Goal: Task Accomplishment & Management: Manage account settings

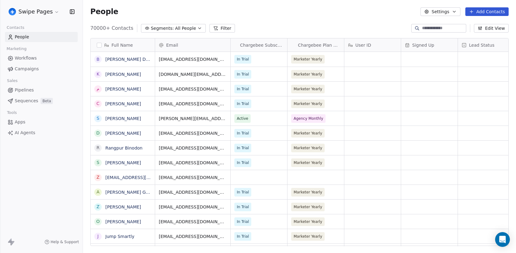
scroll to position [0, 0]
click at [27, 69] on span "Campaigns" at bounding box center [27, 69] width 24 height 6
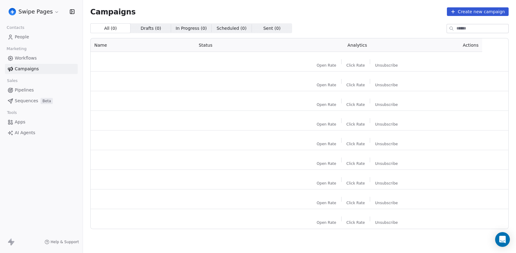
click at [31, 60] on span "Workflows" at bounding box center [26, 58] width 22 height 6
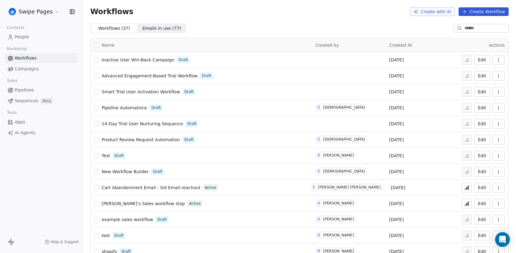
click at [30, 72] on link "Campaigns" at bounding box center [41, 69] width 73 height 10
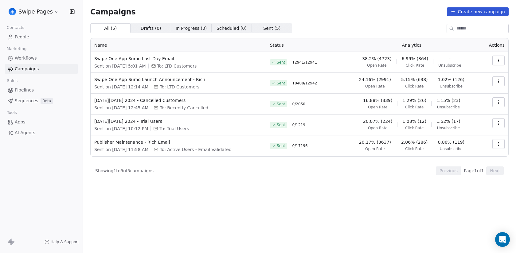
click at [37, 106] on link "Sequences Beta" at bounding box center [41, 101] width 73 height 10
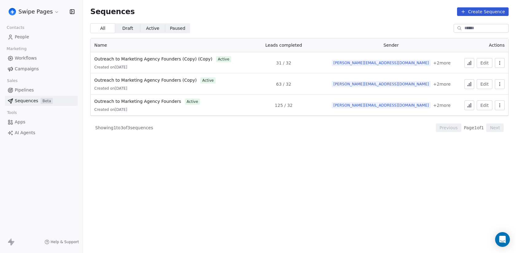
click at [500, 65] on icon "button" at bounding box center [499, 62] width 5 height 5
click at [321, 150] on html "Swipe Pages Contacts People Marketing Workflows Campaigns Sales Pipelines Seque…" at bounding box center [258, 126] width 516 height 253
click at [36, 12] on html "Swipe Pages Contacts People Marketing Workflows Campaigns Sales Pipelines Seque…" at bounding box center [258, 126] width 516 height 253
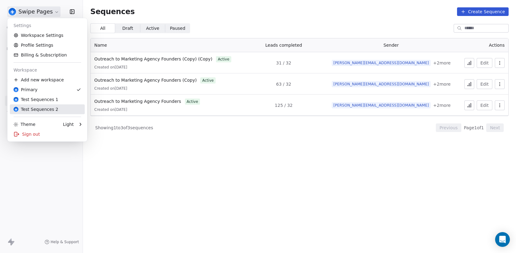
click at [49, 111] on div "Test Sequences 2" at bounding box center [36, 109] width 45 height 6
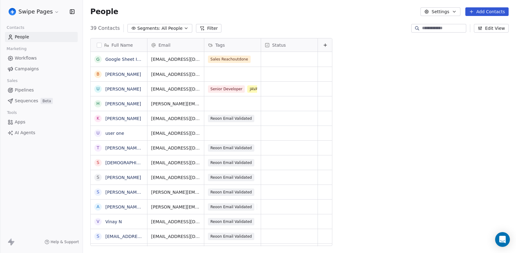
scroll to position [223, 433]
click at [168, 29] on span "All People" at bounding box center [171, 28] width 21 height 6
click at [168, 29] on html "Swipe Pages Contacts People Marketing Workflows Campaigns Sales Pipelines Seque…" at bounding box center [258, 126] width 516 height 253
click at [48, 9] on html "Swipe Pages Contacts People Marketing Workflows Campaigns Sales Pipelines Seque…" at bounding box center [258, 126] width 516 height 253
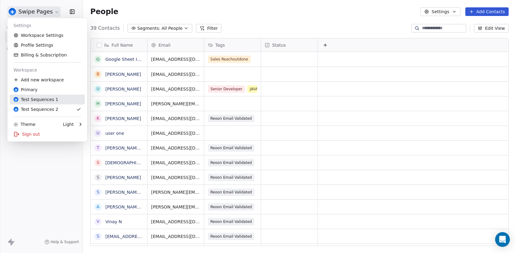
click at [54, 101] on div "Test Sequences 1" at bounding box center [36, 99] width 45 height 6
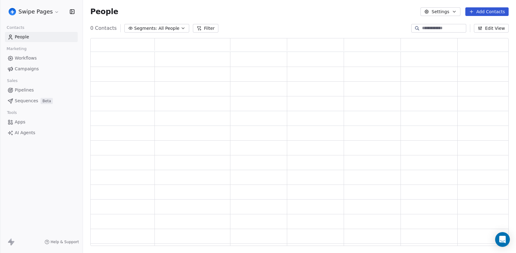
scroll to position [208, 418]
click at [163, 30] on span "All People" at bounding box center [173, 28] width 21 height 6
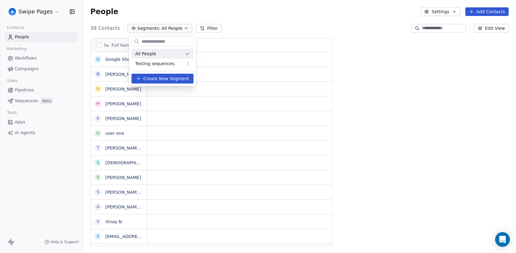
scroll to position [223, 433]
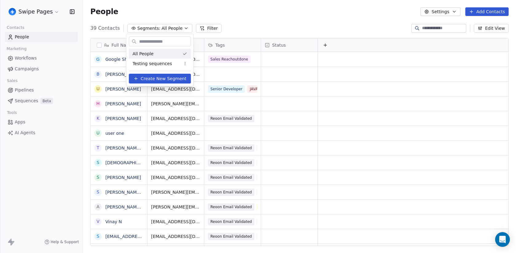
click at [263, 7] on html "Swipe Pages Contacts People Marketing Workflows Campaigns Sales Pipelines Seque…" at bounding box center [258, 126] width 516 height 253
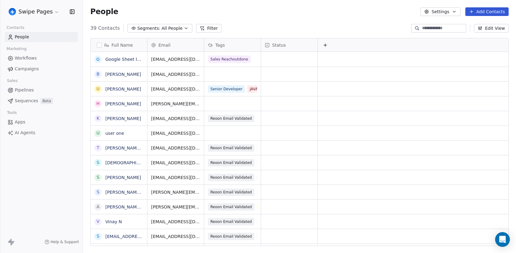
click at [38, 104] on link "Sequences Beta" at bounding box center [41, 101] width 73 height 10
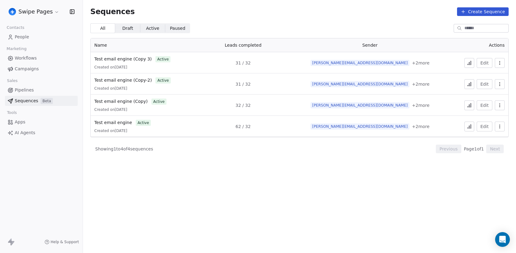
click at [497, 66] on button "button" at bounding box center [500, 63] width 10 height 10
click at [489, 86] on span "Duplicate" at bounding box center [489, 86] width 21 height 6
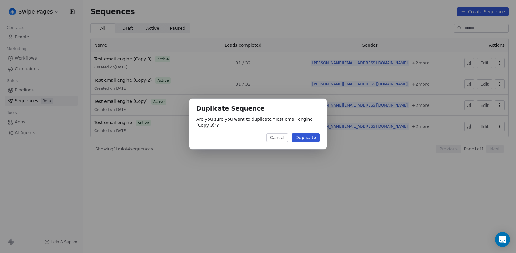
click at [442, 187] on div "Duplicate Sequence Are you sure you want to duplicate " Test email engine (Copy…" at bounding box center [258, 126] width 516 height 253
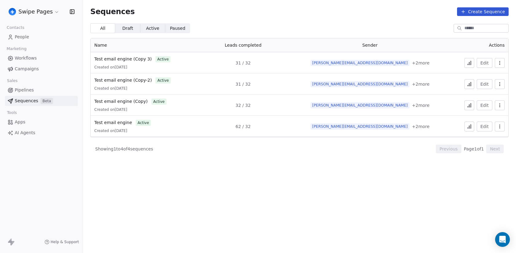
click at [500, 62] on icon "button" at bounding box center [499, 62] width 5 height 5
click at [483, 86] on span "Duplicate" at bounding box center [489, 86] width 21 height 6
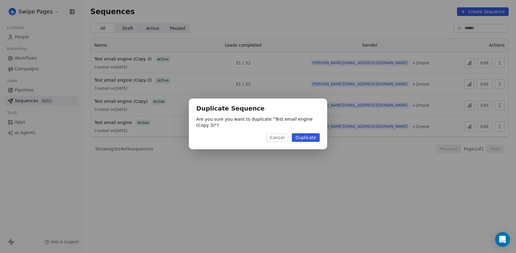
click at [307, 141] on button "Duplicate" at bounding box center [306, 137] width 28 height 9
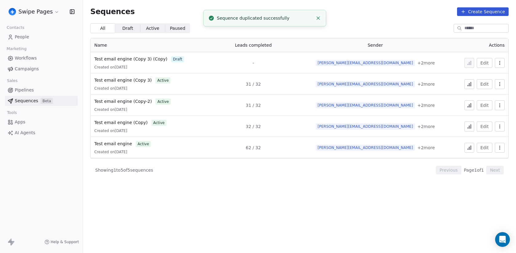
click at [504, 66] on button "button" at bounding box center [500, 63] width 10 height 10
click at [490, 76] on span "Rename" at bounding box center [487, 76] width 17 height 6
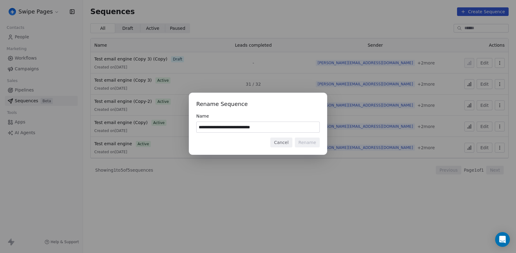
drag, startPoint x: 251, startPoint y: 126, endPoint x: 283, endPoint y: 126, distance: 31.3
click at [283, 126] on input "**********" at bounding box center [257, 127] width 123 height 10
click at [250, 129] on input "**********" at bounding box center [257, 127] width 123 height 10
type input "**********"
click at [312, 144] on button "Rename" at bounding box center [307, 143] width 25 height 10
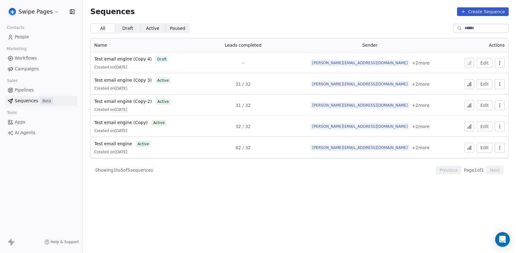
click at [485, 62] on button "Edit" at bounding box center [484, 63] width 16 height 10
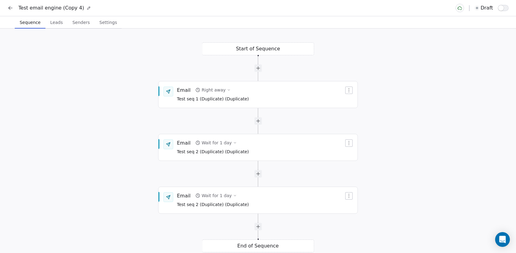
click at [59, 23] on span "Leads" at bounding box center [56, 22] width 17 height 9
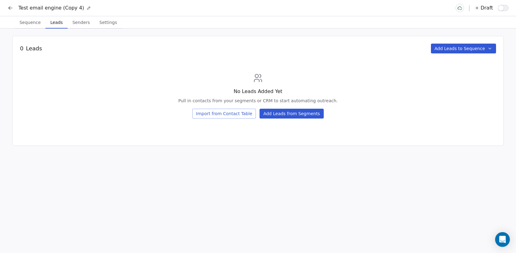
click at [306, 114] on button "Add Leads from Segments" at bounding box center [291, 114] width 64 height 10
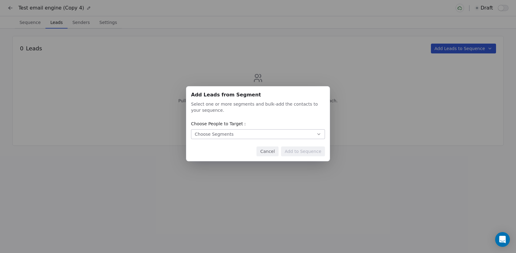
click at [287, 137] on button "Choose Segments" at bounding box center [258, 134] width 134 height 10
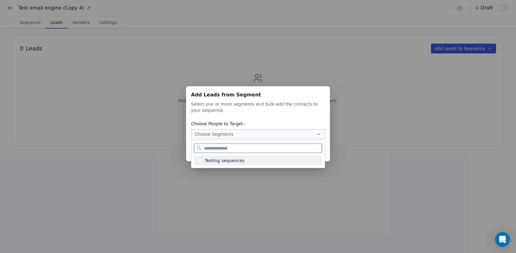
click at [279, 157] on div "Testing sequences" at bounding box center [262, 160] width 114 height 6
click at [368, 188] on div "Add Leads from Segment Add Leads from Segment Select one or more segments and b…" at bounding box center [258, 126] width 516 height 253
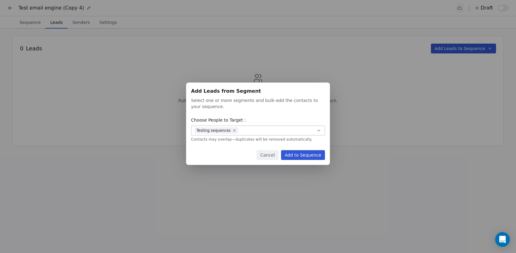
click at [305, 157] on button "Add to Sequence" at bounding box center [303, 155] width 44 height 10
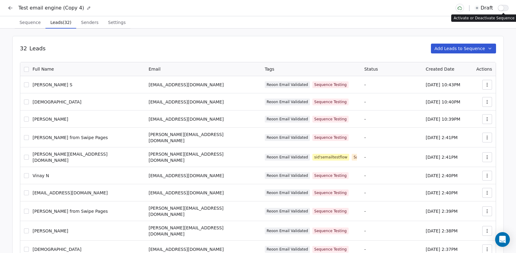
click at [506, 9] on button "button" at bounding box center [503, 8] width 11 height 6
click at [83, 20] on span "Senders" at bounding box center [90, 22] width 22 height 9
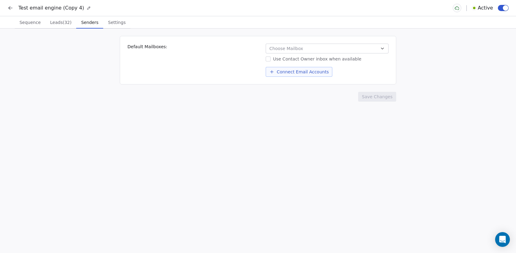
click at [118, 21] on span "Settings" at bounding box center [117, 22] width 22 height 9
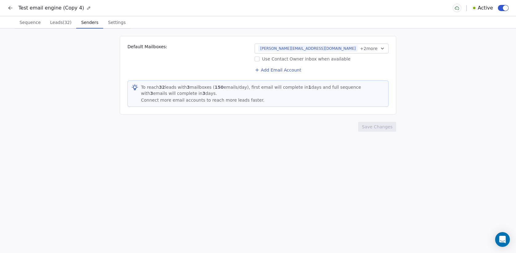
click at [93, 24] on span "Senders" at bounding box center [90, 22] width 22 height 9
click at [116, 21] on span "Settings" at bounding box center [117, 22] width 22 height 9
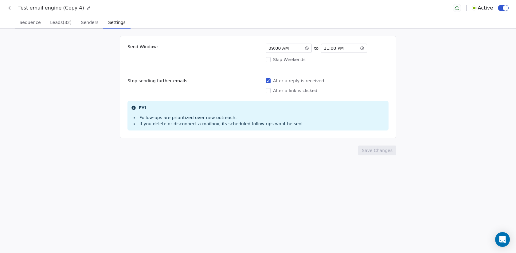
click at [42, 20] on button "Sequence Sequence" at bounding box center [30, 22] width 31 height 12
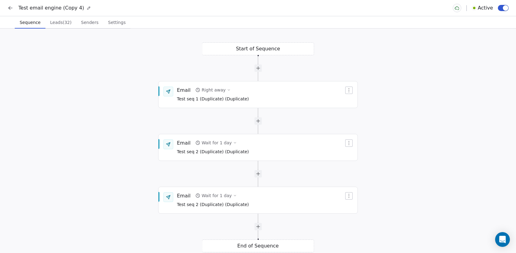
click at [11, 7] on icon at bounding box center [10, 8] width 6 height 6
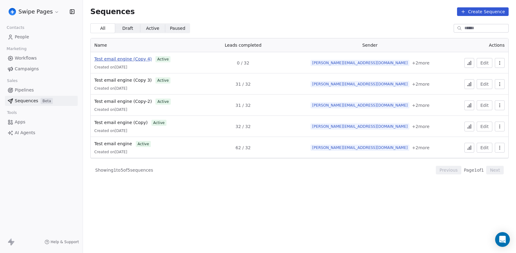
click at [132, 60] on span "Test email engine (Copy 4)" at bounding box center [122, 58] width 57 height 5
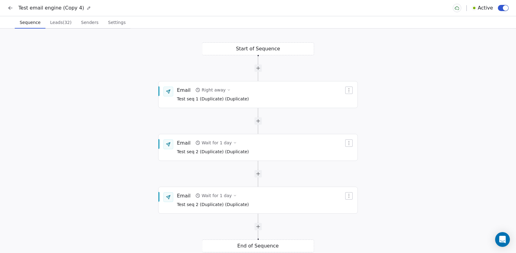
click at [61, 21] on span "Leads (32)" at bounding box center [61, 22] width 26 height 9
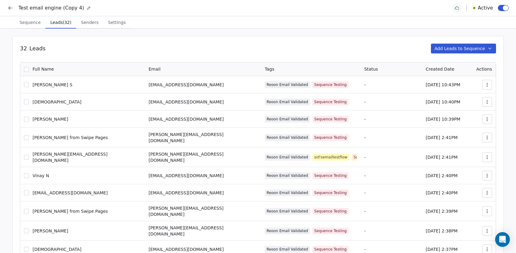
click at [28, 21] on span "Sequence" at bounding box center [30, 22] width 26 height 9
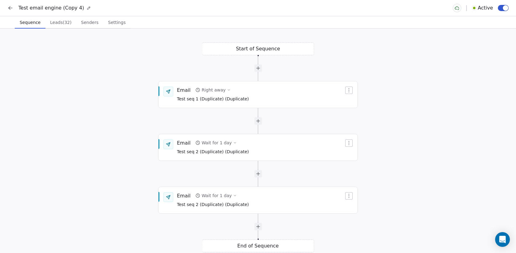
click at [8, 10] on icon at bounding box center [10, 8] width 6 height 6
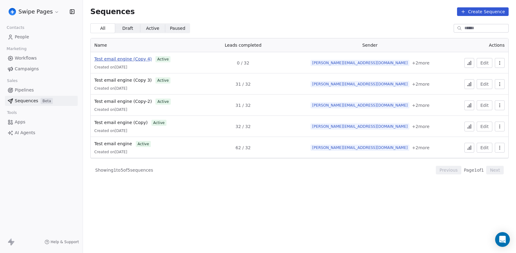
click at [126, 61] on span "Test email engine (Copy 4)" at bounding box center [122, 58] width 57 height 5
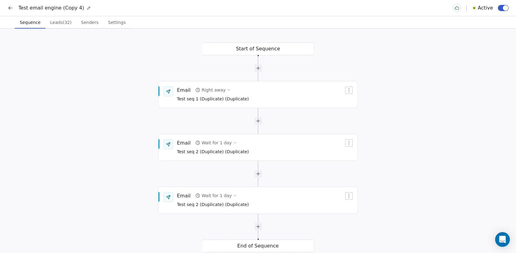
click at [66, 23] on span "Leads (32)" at bounding box center [61, 22] width 26 height 9
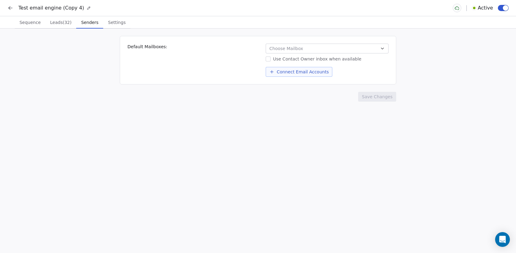
click at [88, 25] on span "Senders" at bounding box center [90, 22] width 22 height 9
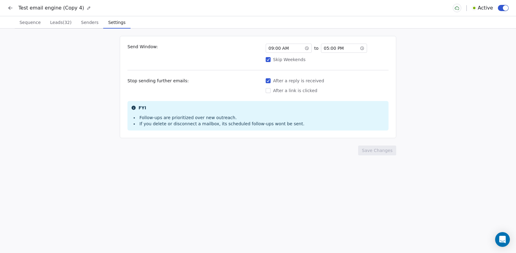
click at [123, 21] on span "Settings" at bounding box center [117, 22] width 22 height 9
click at [360, 50] on icon at bounding box center [362, 48] width 4 height 4
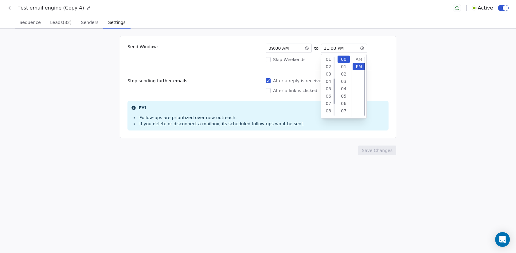
scroll to position [7, 0]
click at [332, 65] on div "12" at bounding box center [328, 66] width 13 height 7
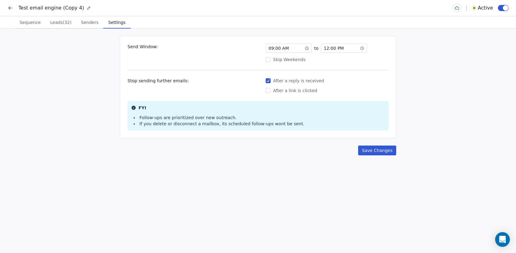
click at [380, 71] on div "Send Window: 09 : 00 AM to 12 : 00 PM Skip Weekends Stop sending further emails…" at bounding box center [258, 87] width 276 height 102
click at [332, 48] on span "12 : 00 PM" at bounding box center [334, 48] width 20 height 6
click at [330, 47] on span "12 : 00 PM" at bounding box center [334, 48] width 20 height 6
click at [343, 48] on div "12 : 00 PM" at bounding box center [344, 48] width 46 height 9
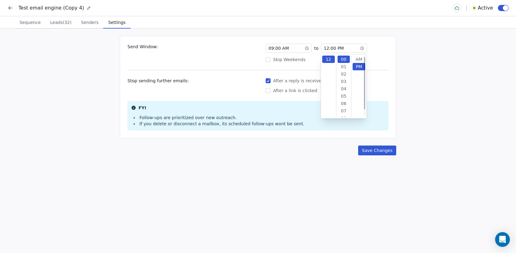
click at [359, 57] on div "AM" at bounding box center [358, 59] width 13 height 7
click at [293, 49] on div "09 : 00 AM" at bounding box center [289, 48] width 46 height 9
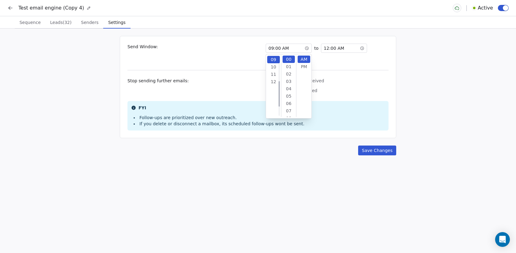
scroll to position [59, 0]
click at [274, 74] on div "11" at bounding box center [273, 73] width 13 height 7
click at [289, 59] on div "59" at bounding box center [288, 59] width 13 height 7
click at [363, 48] on icon at bounding box center [361, 48] width 3 height 3
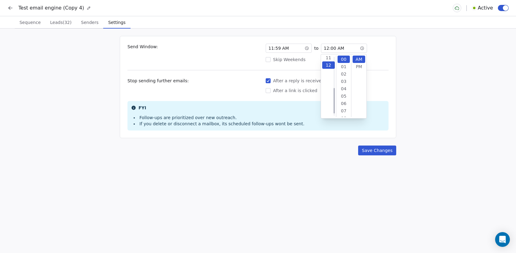
scroll to position [81, 0]
click at [358, 68] on div "PM" at bounding box center [358, 66] width 13 height 7
click at [378, 47] on div "11 : 59 AM to 12 : 00 PM" at bounding box center [327, 48] width 123 height 9
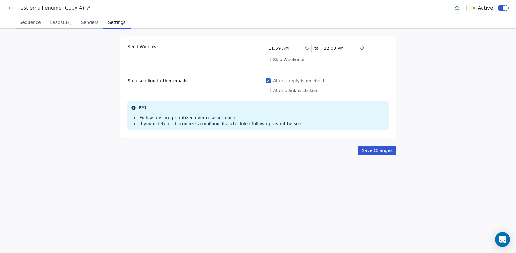
click at [274, 49] on span "11 : 59 AM" at bounding box center [278, 48] width 20 height 6
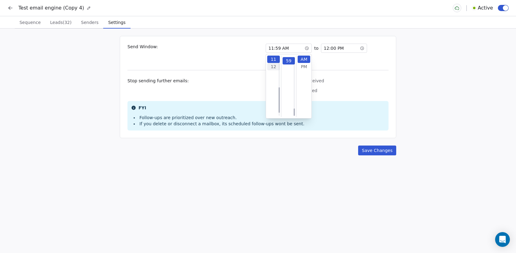
scroll to position [435, 0]
click at [270, 64] on div "12" at bounding box center [273, 66] width 13 height 7
click at [288, 59] on div "00" at bounding box center [288, 59] width 13 height 7
click at [302, 61] on div "AM" at bounding box center [303, 59] width 13 height 7
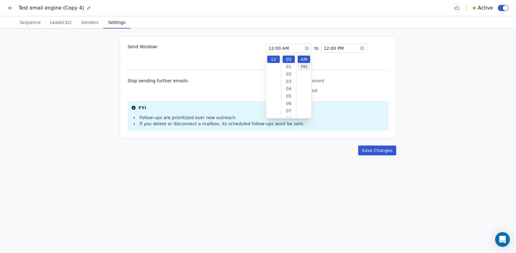
click at [303, 63] on div "PM" at bounding box center [303, 66] width 13 height 7
click at [330, 59] on div "Skip Weekends" at bounding box center [327, 59] width 123 height 6
click at [270, 59] on button "Skip Weekends" at bounding box center [268, 59] width 5 height 6
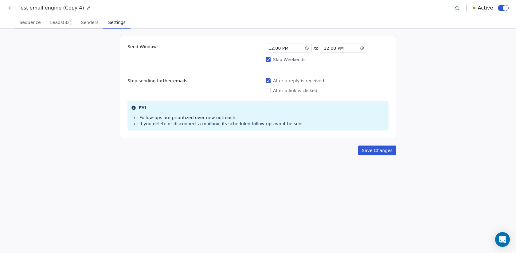
click at [326, 47] on span "12 : 00 PM" at bounding box center [334, 48] width 20 height 6
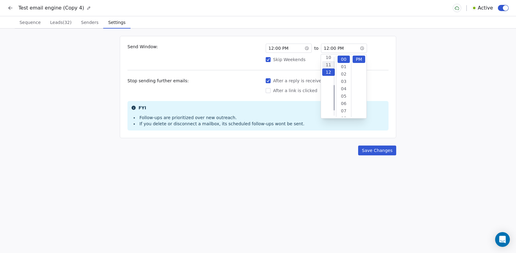
click at [328, 65] on div "11" at bounding box center [328, 64] width 13 height 7
click at [344, 58] on div "59" at bounding box center [343, 59] width 13 height 7
click at [358, 60] on div "AM" at bounding box center [358, 59] width 13 height 7
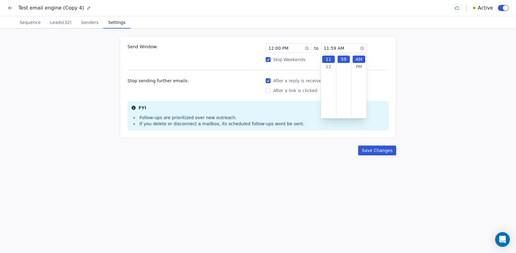
click at [383, 44] on div "12 : 00 PM to 11 : 59 AM" at bounding box center [327, 48] width 123 height 9
click at [270, 59] on button "Skip Weekends" at bounding box center [268, 59] width 5 height 6
click at [367, 152] on button "Save Changes" at bounding box center [377, 151] width 38 height 10
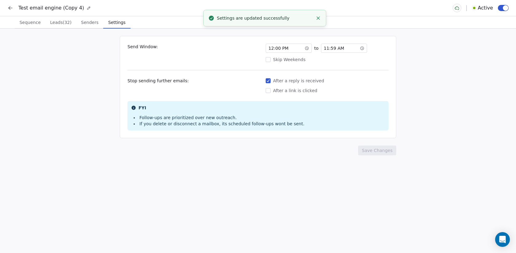
click at [21, 25] on span "Sequence" at bounding box center [30, 22] width 26 height 9
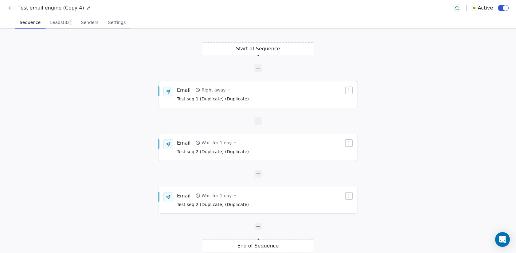
click at [64, 25] on span "Leads (32)" at bounding box center [61, 22] width 26 height 9
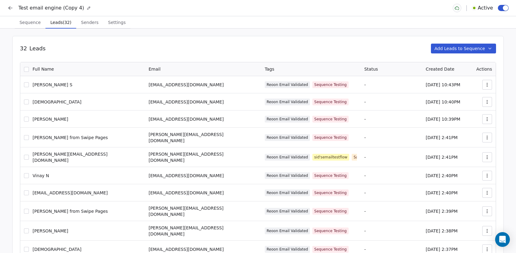
click at [9, 9] on icon at bounding box center [10, 8] width 6 height 6
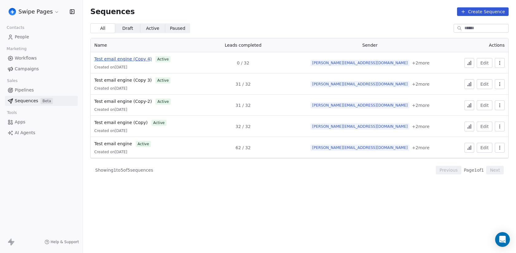
click at [134, 58] on span "Test email engine (Copy 4)" at bounding box center [122, 58] width 57 height 5
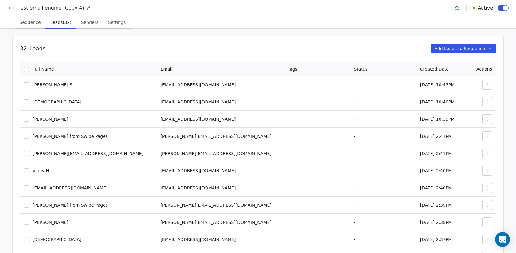
click at [61, 26] on span "Leads (32)" at bounding box center [61, 22] width 26 height 9
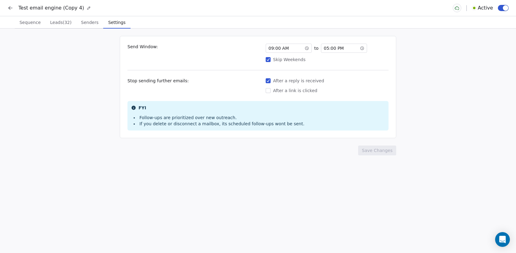
click at [115, 21] on span "Settings" at bounding box center [117, 22] width 22 height 9
click at [55, 23] on span "Leads (32)" at bounding box center [61, 22] width 26 height 9
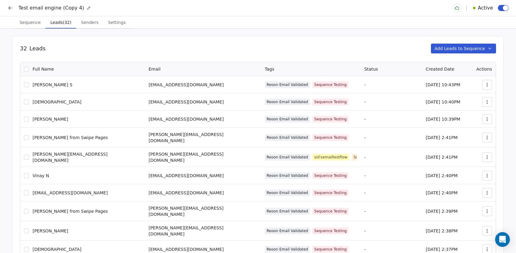
click at [13, 8] on icon at bounding box center [10, 8] width 6 height 6
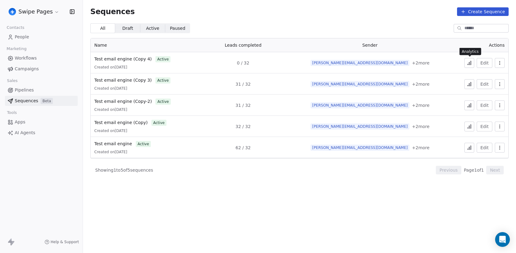
click at [470, 64] on icon at bounding box center [470, 63] width 1 height 4
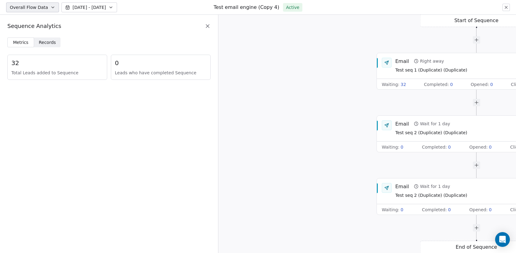
click at [210, 26] on icon at bounding box center [207, 26] width 6 height 6
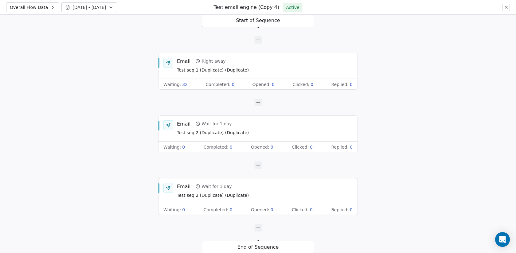
click at [507, 10] on button at bounding box center [505, 7] width 7 height 7
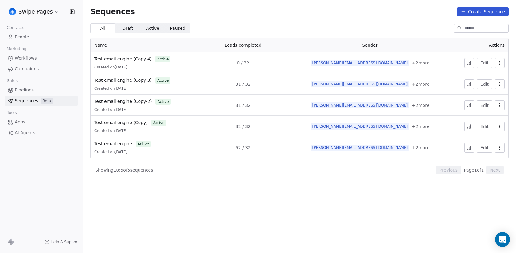
click at [127, 28] on span "Draft" at bounding box center [127, 28] width 11 height 6
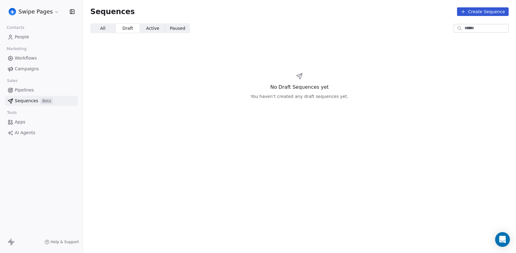
click at [160, 30] on span "Active Active" at bounding box center [152, 28] width 25 height 10
click at [185, 27] on span "Paused Paused" at bounding box center [177, 28] width 25 height 10
click at [105, 30] on span "All All" at bounding box center [102, 28] width 25 height 10
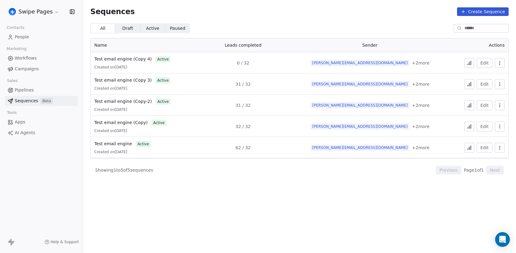
click at [196, 4] on div "Sequences Create Sequence" at bounding box center [299, 11] width 433 height 23
click at [183, 29] on span "Paused" at bounding box center [177, 28] width 15 height 6
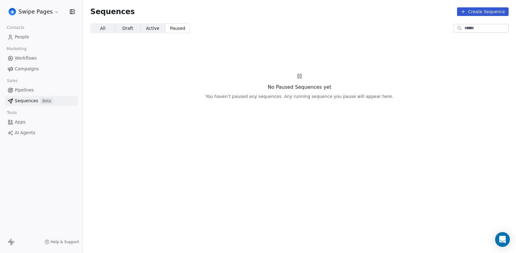
click at [130, 32] on span "Draft Draft" at bounding box center [127, 28] width 25 height 10
click at [103, 30] on span "All" at bounding box center [102, 28] width 5 height 6
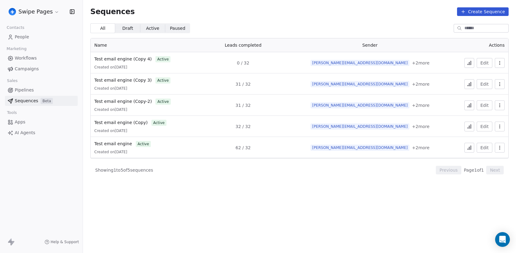
click at [176, 0] on div "Sequences Create Sequence" at bounding box center [299, 11] width 433 height 23
click at [118, 28] on span "Draft Draft" at bounding box center [127, 28] width 25 height 10
click at [142, 28] on span "Active Active" at bounding box center [152, 28] width 25 height 10
click at [177, 29] on span "Paused" at bounding box center [177, 28] width 15 height 6
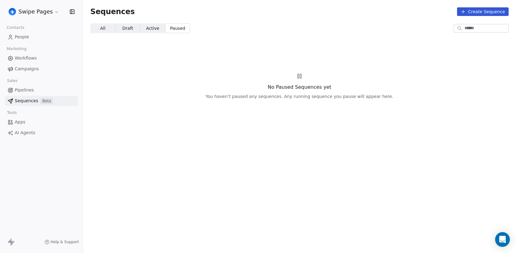
click at [104, 29] on span "All" at bounding box center [102, 28] width 5 height 6
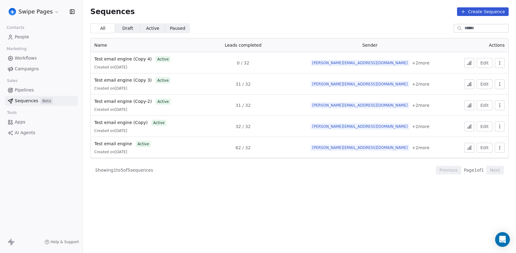
click at [126, 28] on span "Draft" at bounding box center [127, 28] width 11 height 6
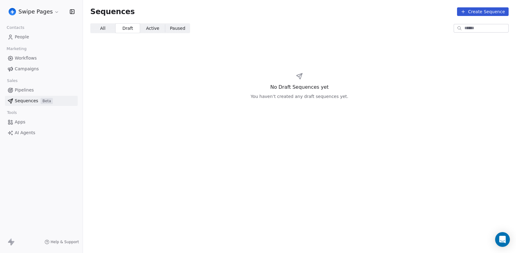
click at [157, 29] on span "Active" at bounding box center [152, 28] width 13 height 6
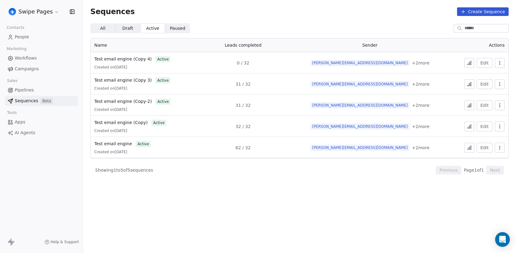
click at [183, 27] on span "Paused" at bounding box center [177, 28] width 15 height 6
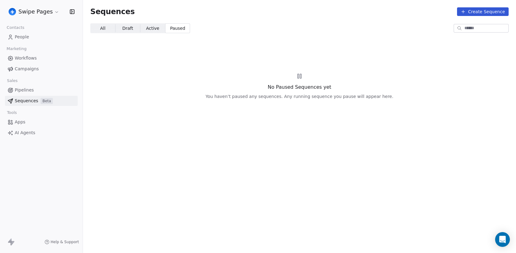
click at [107, 29] on span "All All" at bounding box center [102, 28] width 25 height 10
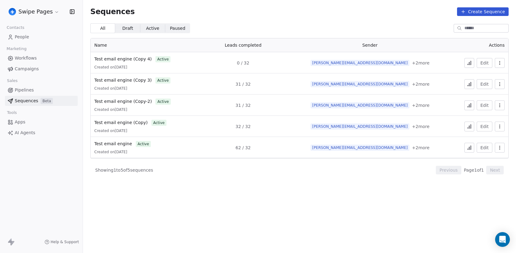
click at [130, 29] on span "Draft" at bounding box center [127, 28] width 11 height 6
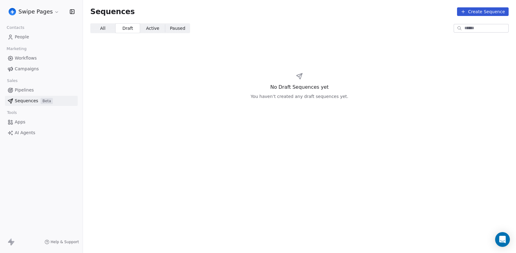
click at [162, 29] on span "Active Active" at bounding box center [152, 28] width 25 height 10
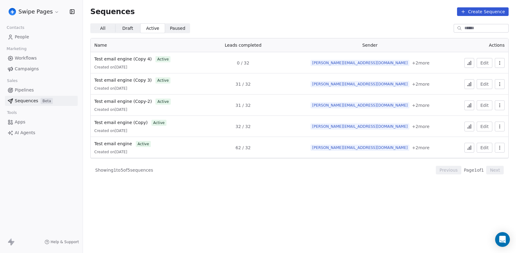
click at [180, 30] on span "Paused" at bounding box center [177, 28] width 15 height 6
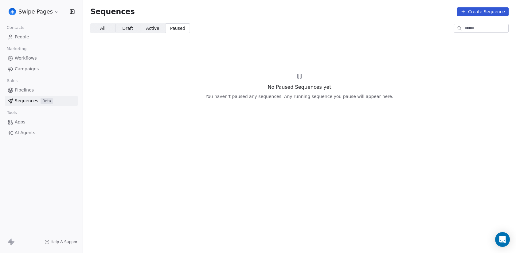
click at [109, 28] on span "All All" at bounding box center [102, 28] width 25 height 10
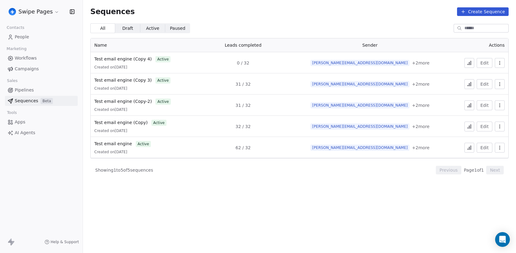
click at [127, 29] on span "Draft" at bounding box center [127, 28] width 11 height 6
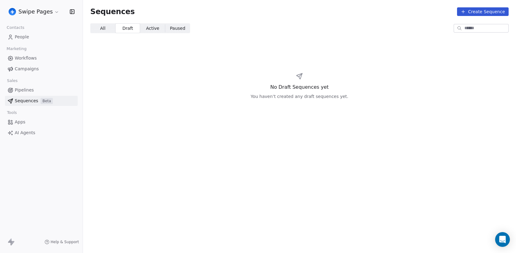
click at [103, 30] on span "All" at bounding box center [102, 28] width 5 height 6
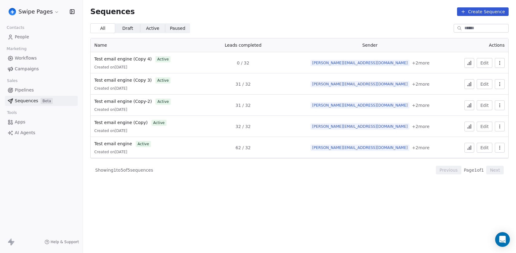
click at [125, 29] on span "Draft" at bounding box center [127, 28] width 11 height 6
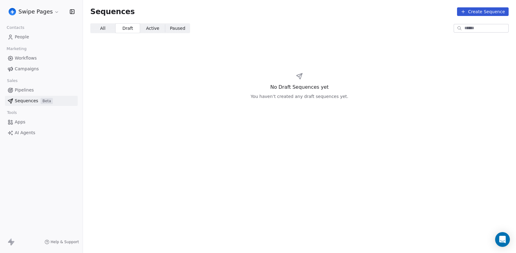
click at [151, 30] on span "Active" at bounding box center [152, 28] width 13 height 6
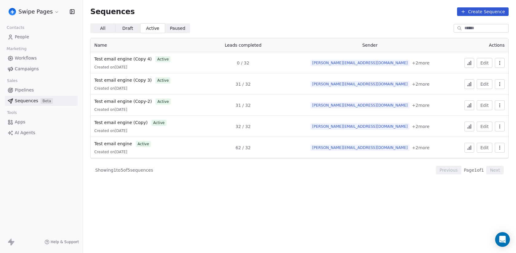
click at [179, 29] on span "Paused" at bounding box center [177, 28] width 15 height 6
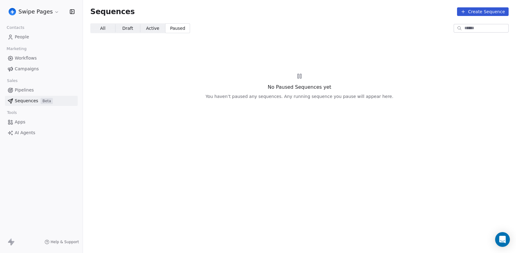
click at [110, 30] on span "All All" at bounding box center [102, 28] width 25 height 10
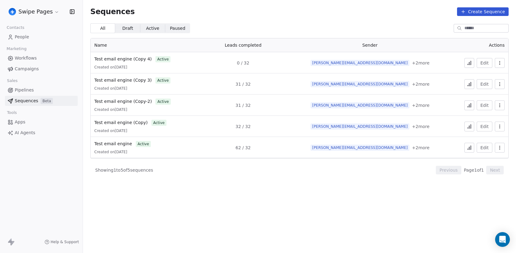
click at [157, 28] on span "Active" at bounding box center [152, 28] width 13 height 6
click at [173, 26] on span "Paused" at bounding box center [177, 28] width 15 height 6
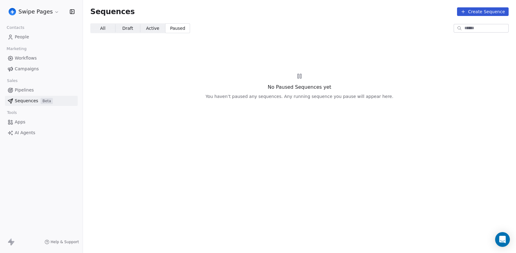
click at [126, 24] on span "Draft Draft" at bounding box center [127, 28] width 25 height 10
click at [155, 30] on span "Active" at bounding box center [152, 28] width 13 height 6
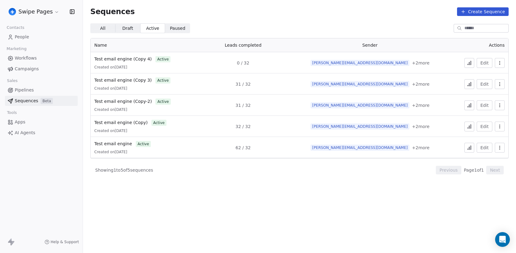
click at [105, 30] on span "All All" at bounding box center [102, 28] width 25 height 10
click at [133, 29] on span "Draft Draft" at bounding box center [127, 28] width 25 height 10
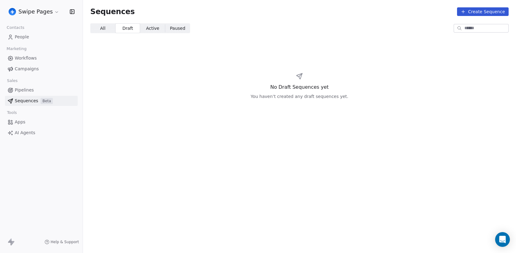
click at [158, 29] on span "Active Active" at bounding box center [152, 28] width 25 height 10
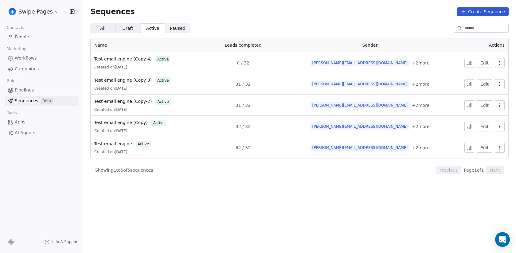
click at [180, 29] on span "Paused" at bounding box center [177, 28] width 15 height 6
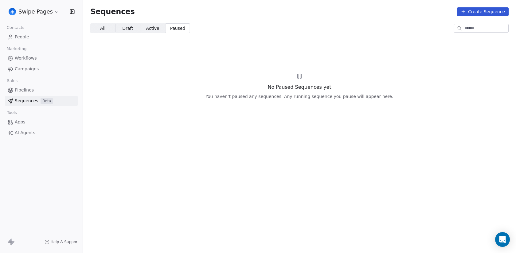
click at [105, 30] on span "All All" at bounding box center [102, 28] width 25 height 10
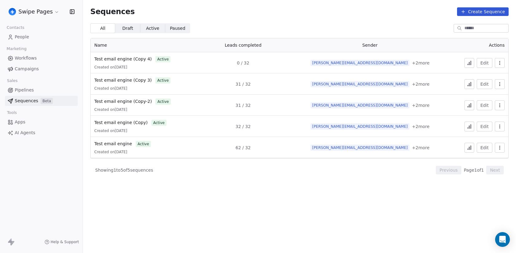
click at [129, 23] on span "Draft Draft" at bounding box center [127, 28] width 25 height 10
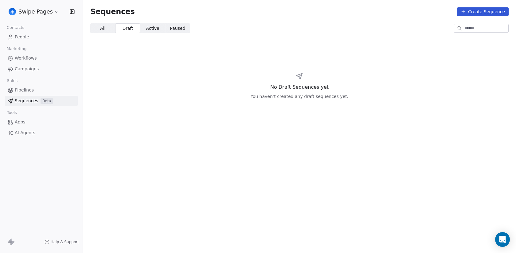
click at [145, 27] on span "Active Active" at bounding box center [152, 28] width 25 height 10
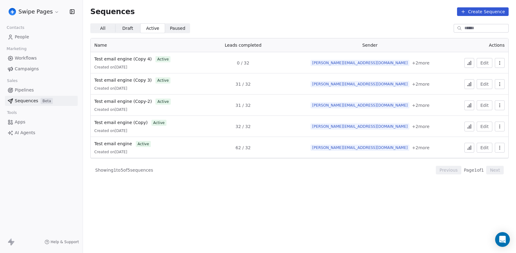
click at [179, 27] on span "Paused" at bounding box center [177, 28] width 15 height 6
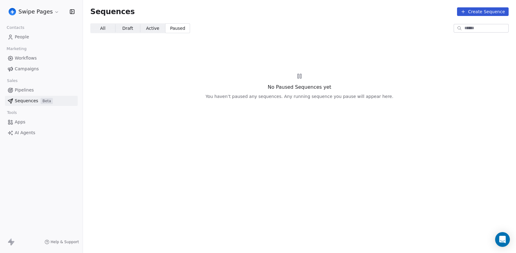
click at [96, 29] on span "All All" at bounding box center [102, 28] width 25 height 10
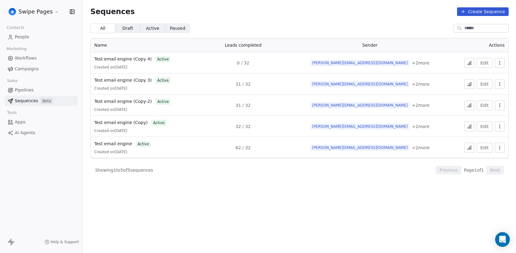
click at [131, 30] on span "Draft" at bounding box center [127, 28] width 11 height 6
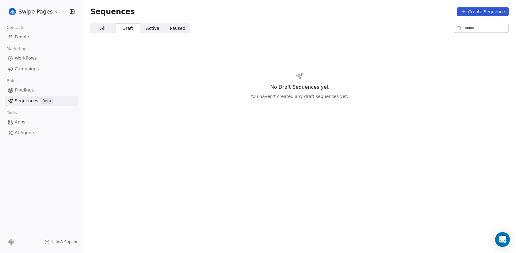
click at [161, 26] on span "Active Active" at bounding box center [152, 28] width 25 height 10
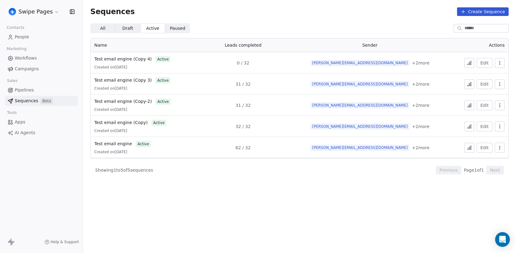
click at [183, 26] on span "Paused Paused" at bounding box center [177, 28] width 25 height 10
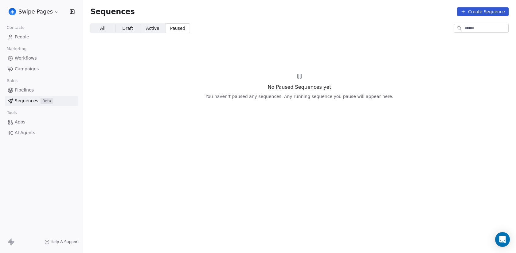
click at [108, 29] on span "All All" at bounding box center [102, 28] width 25 height 10
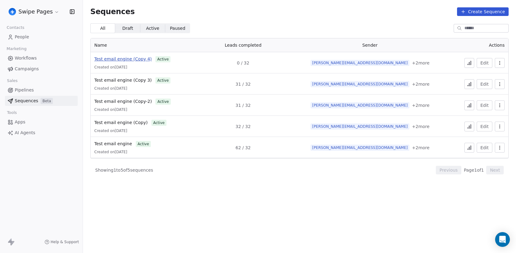
click at [139, 58] on span "Test email engine (Copy 4)" at bounding box center [122, 58] width 57 height 5
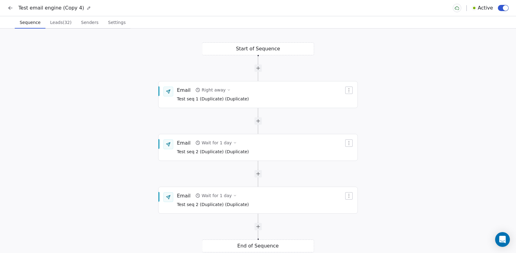
click at [12, 7] on icon at bounding box center [10, 8] width 6 height 6
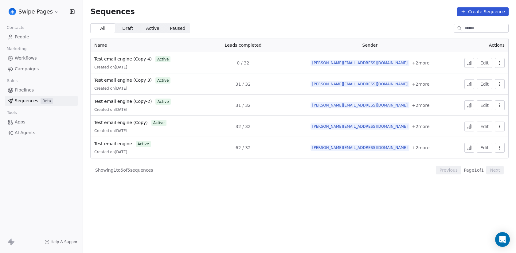
click at [34, 17] on div "Swipe Pages" at bounding box center [41, 11] width 83 height 23
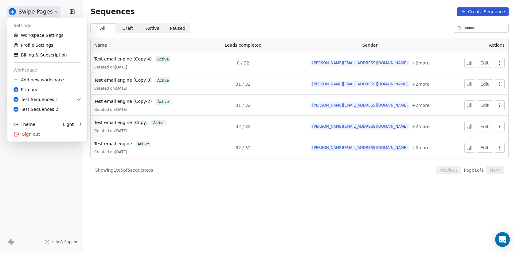
click at [35, 14] on html "Swipe Pages Contacts People Marketing Workflows Campaigns Sales Pipelines Seque…" at bounding box center [258, 126] width 516 height 253
click at [46, 191] on html "Swipe Pages Contacts People Marketing Workflows Campaigns Sales Pipelines Seque…" at bounding box center [258, 126] width 516 height 253
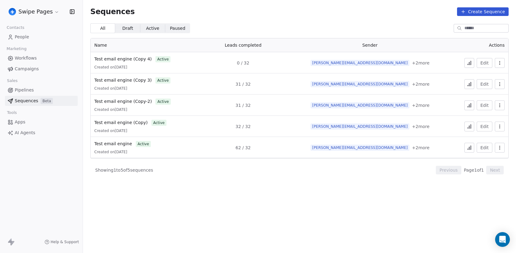
click at [40, 37] on link "People" at bounding box center [41, 37] width 73 height 10
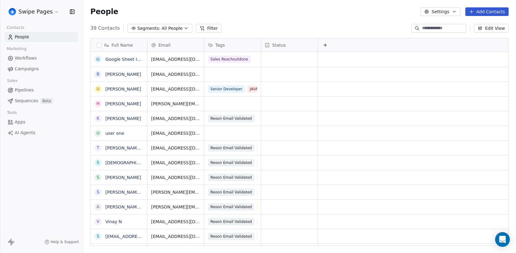
scroll to position [223, 433]
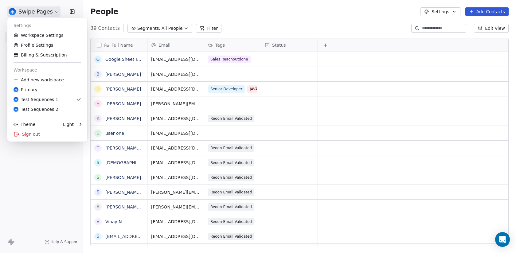
click at [38, 14] on html "Swipe Pages Contacts People Marketing Workflows Campaigns Sales Pipelines Seque…" at bounding box center [258, 126] width 516 height 253
click at [28, 221] on html "Swipe Pages Contacts People Marketing Workflows Campaigns Sales Pipelines Seque…" at bounding box center [258, 126] width 516 height 253
click at [36, 14] on html "Swipe Pages Contacts People Marketing Workflows Campaigns Sales Pipelines Seque…" at bounding box center [258, 126] width 516 height 253
click at [28, 170] on html "Swipe Pages Contacts People Marketing Workflows Campaigns Sales Pipelines Seque…" at bounding box center [258, 126] width 516 height 253
click at [39, 12] on html "Swipe Pages Contacts People Marketing Workflows Campaigns Sales Pipelines Seque…" at bounding box center [258, 126] width 516 height 253
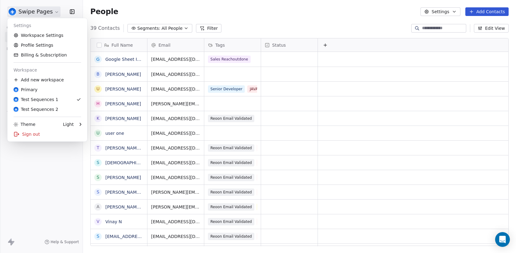
click at [50, 172] on html "Swipe Pages Contacts People Marketing Workflows Campaigns Sales Pipelines Seque…" at bounding box center [258, 126] width 516 height 253
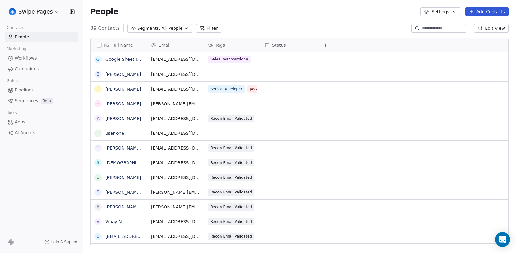
click at [49, 11] on html "Swipe Pages Contacts People Marketing Workflows Campaigns Sales Pipelines Seque…" at bounding box center [258, 126] width 516 height 253
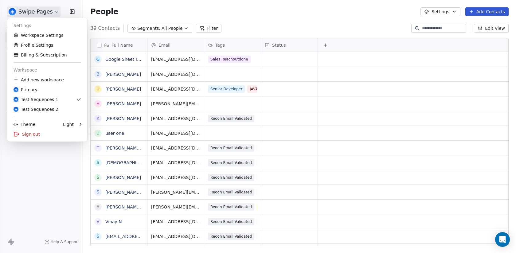
click at [45, 174] on html "Swipe Pages Contacts People Marketing Workflows Campaigns Sales Pipelines Seque…" at bounding box center [258, 126] width 516 height 253
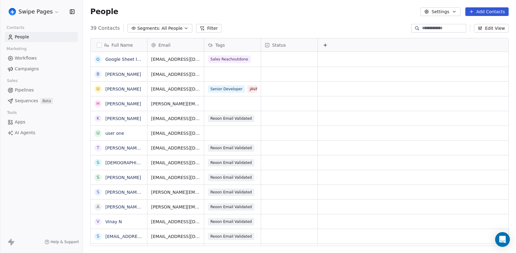
click at [42, 12] on html "Swipe Pages Contacts People Marketing Workflows Campaigns Sales Pipelines Seque…" at bounding box center [258, 126] width 516 height 253
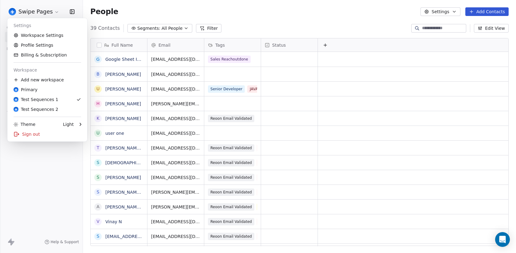
click at [211, 8] on html "Swipe Pages Contacts People Marketing Workflows Campaigns Sales Pipelines Seque…" at bounding box center [258, 126] width 516 height 253
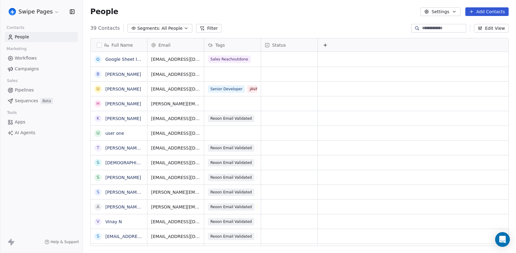
drag, startPoint x: 211, startPoint y: 8, endPoint x: 181, endPoint y: 10, distance: 29.5
click at [206, 8] on div "People Settings Add Contacts" at bounding box center [299, 11] width 418 height 9
drag, startPoint x: 89, startPoint y: 14, endPoint x: 110, endPoint y: 14, distance: 20.3
click at [110, 14] on div "People Settings Add Contacts" at bounding box center [299, 11] width 433 height 23
click at [111, 15] on span "People" at bounding box center [104, 11] width 28 height 9
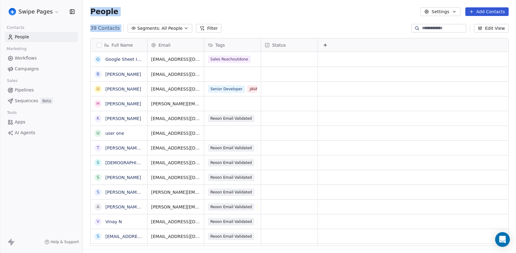
drag, startPoint x: 91, startPoint y: 13, endPoint x: 125, endPoint y: 30, distance: 38.3
click at [125, 30] on section "People Settings Add Contacts 39 Contacts Segments: All People Filter Edit View …" at bounding box center [299, 126] width 433 height 253
click at [252, 16] on div "People Settings Add Contacts" at bounding box center [299, 11] width 433 height 23
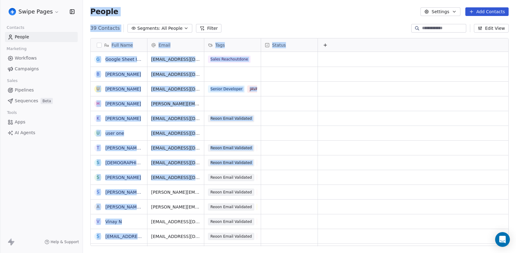
drag, startPoint x: 90, startPoint y: 11, endPoint x: 186, endPoint y: 185, distance: 197.9
click at [186, 185] on section "People Settings Add Contacts 39 Contacts Segments: All People Filter Edit View …" at bounding box center [299, 126] width 433 height 253
click at [137, 14] on div "People Settings Add Contacts" at bounding box center [299, 11] width 418 height 9
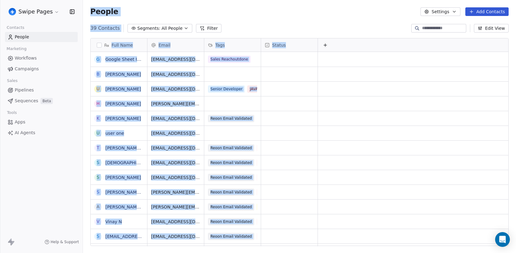
drag, startPoint x: 84, startPoint y: 12, endPoint x: 254, endPoint y: 239, distance: 283.7
click at [254, 239] on section "People Settings Add Contacts 39 Contacts Segments: All People Filter Edit View …" at bounding box center [299, 126] width 433 height 253
click at [195, 8] on div "People Settings Add Contacts" at bounding box center [299, 11] width 418 height 9
drag, startPoint x: 87, startPoint y: 12, endPoint x: 255, endPoint y: 243, distance: 284.4
click at [255, 243] on section "People Settings Add Contacts 39 Contacts Segments: All People Filter Edit View …" at bounding box center [299, 126] width 433 height 253
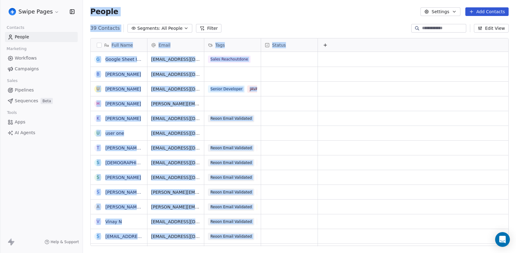
click at [225, 16] on div "People Settings Add Contacts" at bounding box center [299, 11] width 418 height 9
drag, startPoint x: 87, startPoint y: 12, endPoint x: 254, endPoint y: 239, distance: 281.8
click at [254, 239] on section "People Settings Add Contacts 39 Contacts Segments: All People Filter Edit View …" at bounding box center [299, 126] width 433 height 253
click at [122, 9] on div "People Settings Add Contacts" at bounding box center [299, 11] width 418 height 9
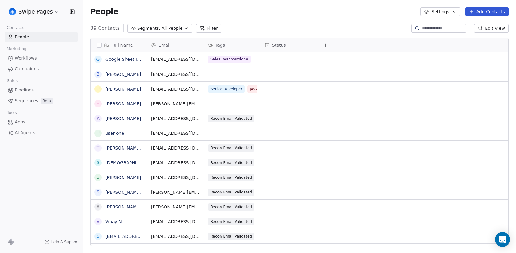
click at [43, 11] on html "Swipe Pages Contacts People Marketing Workflows Campaigns Sales Pipelines Seque…" at bounding box center [258, 126] width 516 height 253
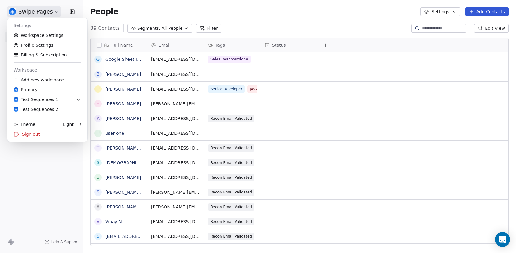
click at [39, 206] on html "Swipe Pages Contacts People Marketing Workflows Campaigns Sales Pipelines Seque…" at bounding box center [258, 126] width 516 height 253
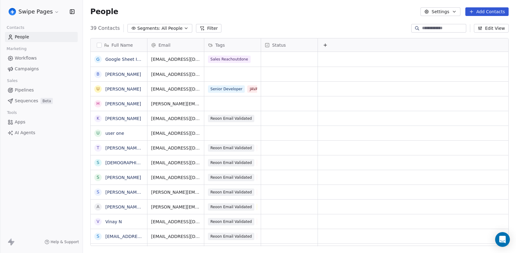
click at [31, 101] on span "Sequences" at bounding box center [26, 101] width 23 height 6
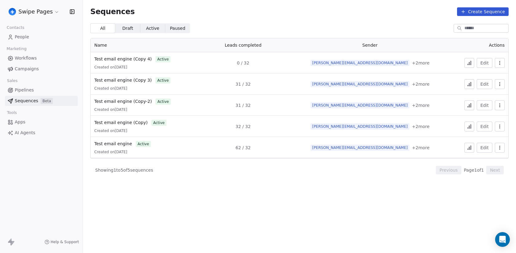
click at [469, 63] on icon at bounding box center [469, 62] width 5 height 5
click at [501, 63] on icon "button" at bounding box center [499, 62] width 5 height 5
click at [139, 60] on html "Swipe Pages Contacts People Marketing Workflows Campaigns Sales Pipelines Seque…" at bounding box center [258, 126] width 516 height 253
click at [139, 60] on span "Test email engine (Copy 4)" at bounding box center [122, 58] width 57 height 5
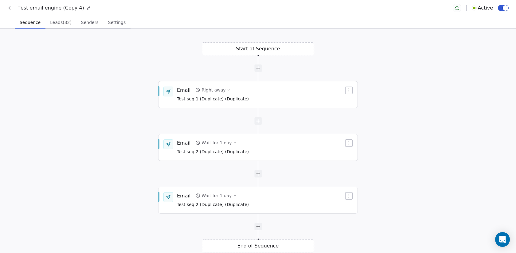
click at [503, 7] on span "button" at bounding box center [506, 8] width 6 height 6
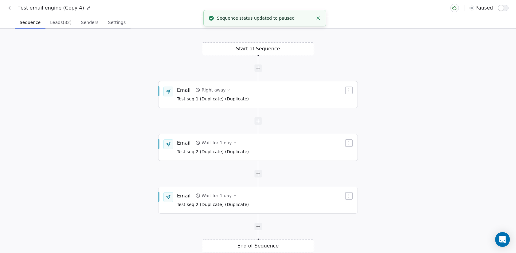
click at [13, 10] on icon at bounding box center [10, 8] width 6 height 6
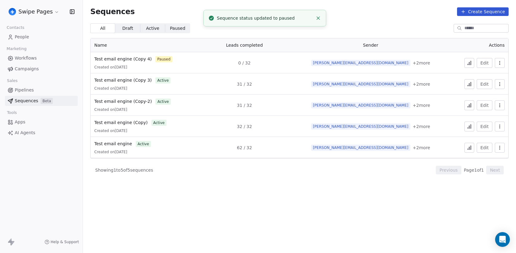
click at [468, 64] on icon at bounding box center [467, 64] width 1 height 1
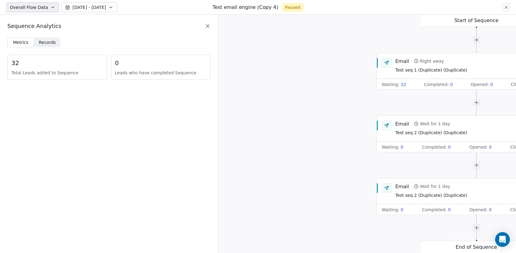
click at [39, 47] on span "Records Records" at bounding box center [47, 42] width 27 height 10
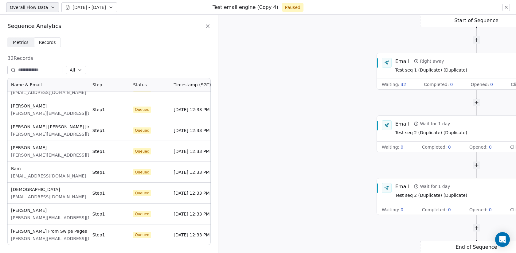
scroll to position [420, 0]
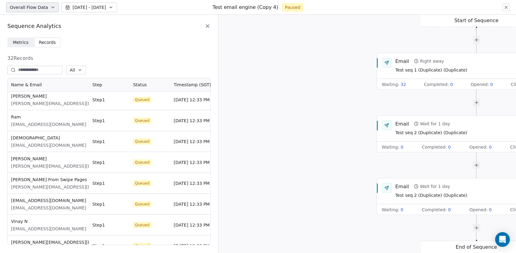
click at [209, 25] on icon at bounding box center [207, 26] width 6 height 6
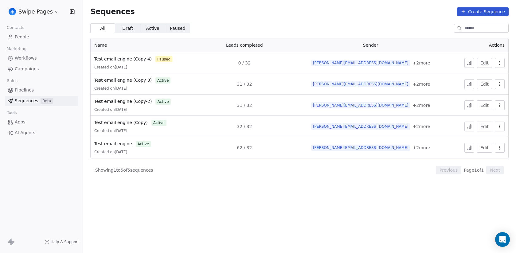
click at [503, 149] on button "button" at bounding box center [500, 148] width 10 height 10
click at [488, 171] on span "Duplicate" at bounding box center [489, 171] width 21 height 6
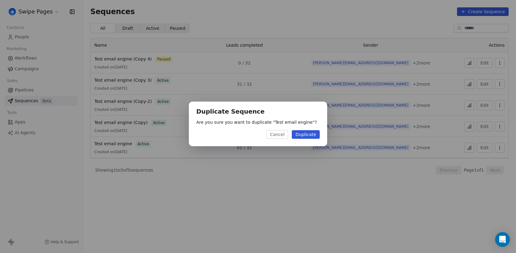
click at [311, 135] on button "Duplicate" at bounding box center [306, 134] width 28 height 9
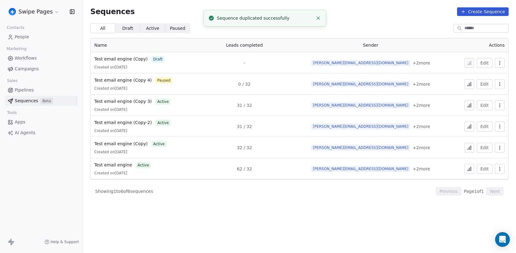
click at [499, 61] on icon "button" at bounding box center [499, 62] width 5 height 5
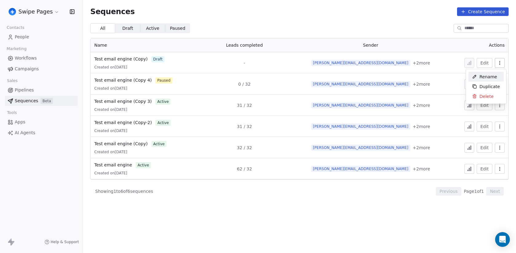
click at [482, 73] on div "Rename" at bounding box center [484, 77] width 32 height 10
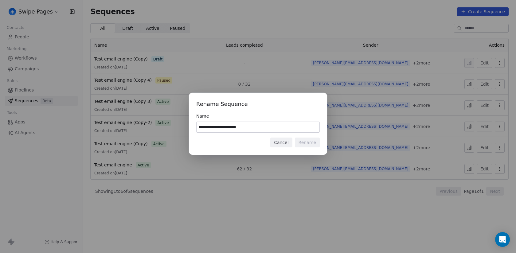
click at [246, 129] on input "**********" at bounding box center [257, 127] width 123 height 10
type input "**********"
click at [312, 142] on button "Rename" at bounding box center [307, 143] width 25 height 10
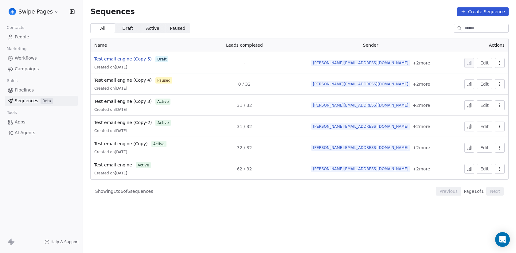
click at [123, 59] on span "Test email engine (Copy 5)" at bounding box center [122, 58] width 57 height 5
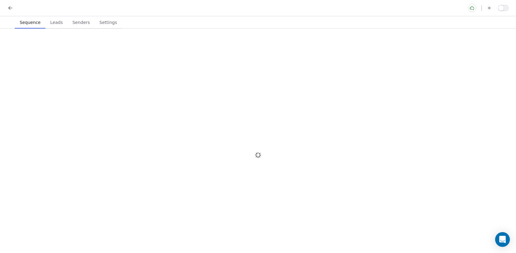
click at [107, 21] on span "Settings" at bounding box center [108, 22] width 22 height 9
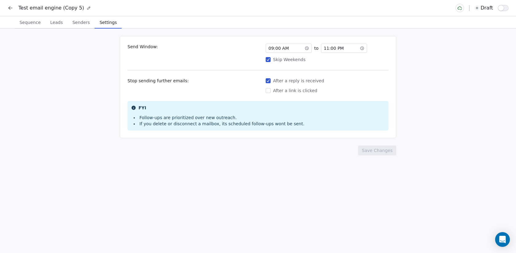
click at [289, 47] on div "09 : 00 AM" at bounding box center [289, 48] width 46 height 9
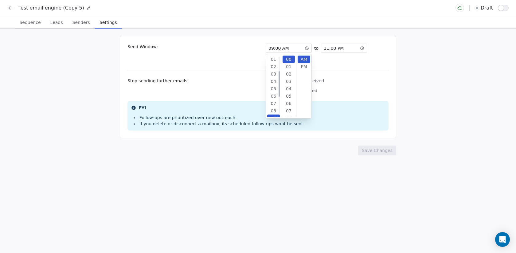
scroll to position [59, 0]
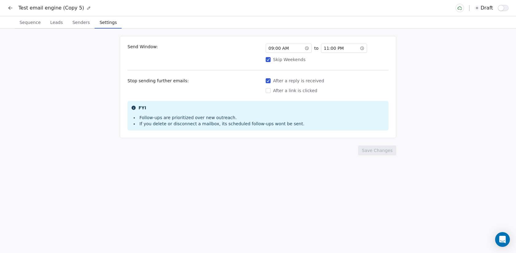
click at [364, 47] on div "11 : 00 PM" at bounding box center [344, 48] width 46 height 9
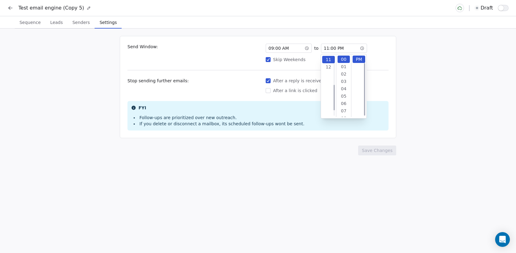
scroll to position [74, 0]
click at [328, 66] on div "12" at bounding box center [328, 66] width 13 height 7
click at [400, 42] on div "Send Window: 09 : 00 AM to 12 : 00 PM Skip Weekends Stop sending further emails…" at bounding box center [258, 141] width 516 height 224
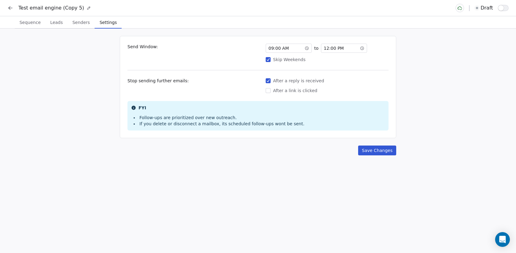
click at [361, 46] on icon at bounding box center [362, 48] width 4 height 4
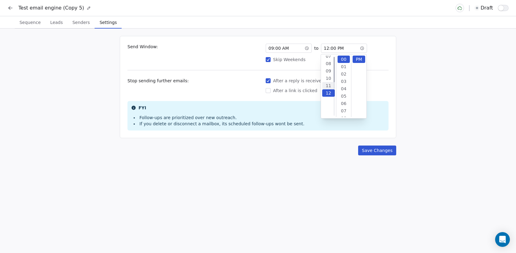
scroll to position [0, 0]
click at [329, 107] on div "11" at bounding box center [328, 105] width 13 height 7
click at [386, 53] on div "09 : 00 AM to 11 : 00 PM Skip Weekends" at bounding box center [327, 53] width 123 height 19
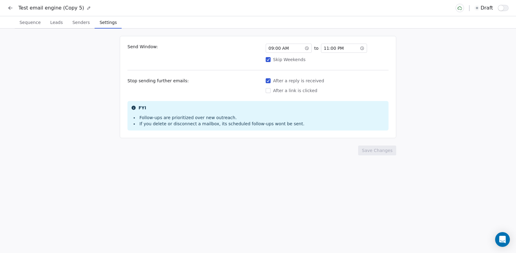
click at [268, 62] on button "Skip Weekends" at bounding box center [268, 59] width 5 height 6
click at [340, 48] on span "11 : 00 PM" at bounding box center [334, 48] width 20 height 6
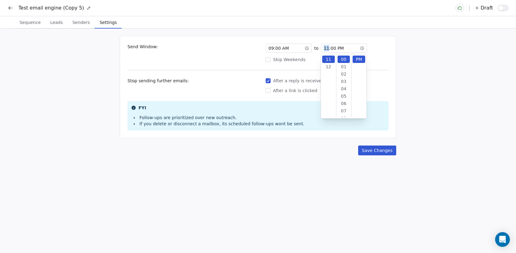
drag, startPoint x: 327, startPoint y: 49, endPoint x: 318, endPoint y: 49, distance: 8.6
click at [318, 49] on div "09 : 00 AM to 11 : 00 PM" at bounding box center [327, 48] width 123 height 9
click at [328, 105] on div "11" at bounding box center [328, 102] width 13 height 7
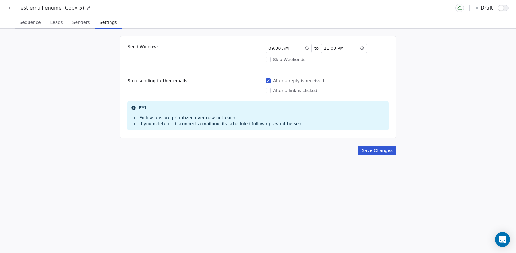
click at [306, 67] on div "Send Window: 09 : 00 AM to 11 : 00 PM Skip Weekends Stop sending further emails…" at bounding box center [258, 87] width 276 height 102
click at [375, 155] on div "Send Window: 09 : 00 AM to 11 : 00 PM Skip Weekends Stop sending further emails…" at bounding box center [258, 141] width 516 height 224
click at [375, 152] on button "Save Changes" at bounding box center [377, 151] width 38 height 10
click at [503, 9] on span "button" at bounding box center [501, 8] width 6 height 6
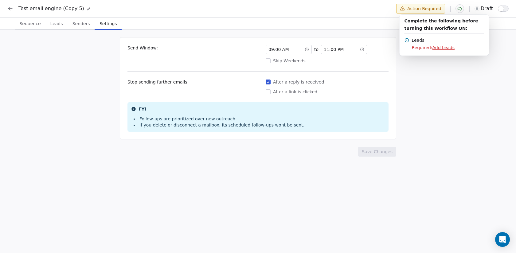
click at [55, 23] on html "Test email engine (Copy 5) Action Required draft Sequence Sequence Leads Leads …" at bounding box center [258, 127] width 516 height 254
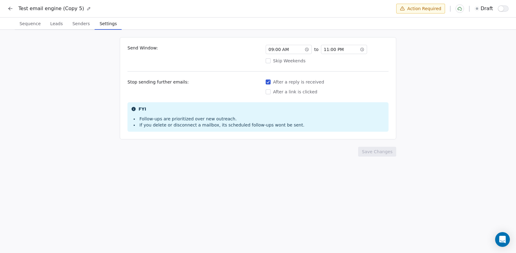
click at [55, 23] on span "Leads" at bounding box center [56, 23] width 17 height 9
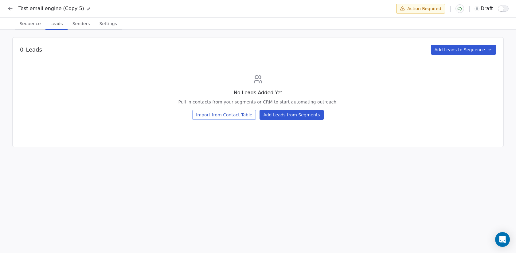
click at [490, 46] on button "Add Leads to Sequence" at bounding box center [463, 50] width 65 height 10
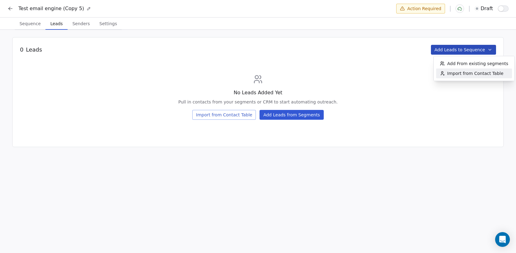
click at [487, 63] on span "Add From existing segments" at bounding box center [477, 63] width 61 height 6
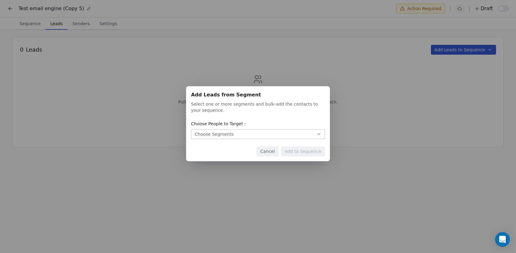
click at [248, 136] on button "Choose Segments" at bounding box center [258, 134] width 134 height 10
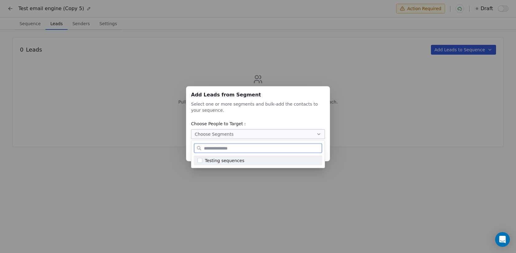
click at [240, 158] on span "Testing sequences" at bounding box center [224, 160] width 39 height 6
click at [375, 95] on div "Add Leads from Segment Add Leads from Segment Select one or more segments and b…" at bounding box center [258, 126] width 516 height 100
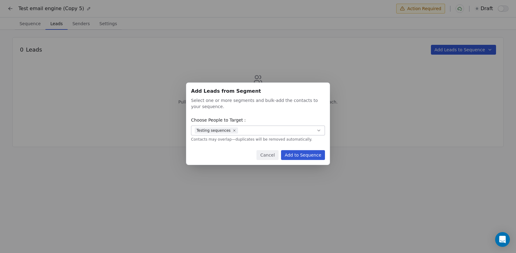
click at [302, 156] on button "Add to Sequence" at bounding box center [303, 155] width 44 height 10
click at [370, 66] on div "Add Leads from Segment Add Leads from Segment Select one or more segments and b…" at bounding box center [258, 126] width 516 height 253
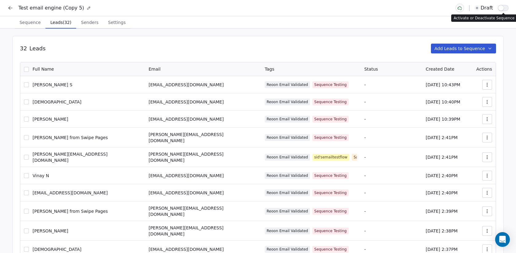
click at [504, 8] on button "button" at bounding box center [503, 8] width 11 height 6
click at [10, 7] on icon at bounding box center [10, 7] width 2 height 2
